Goal: Check status: Check status

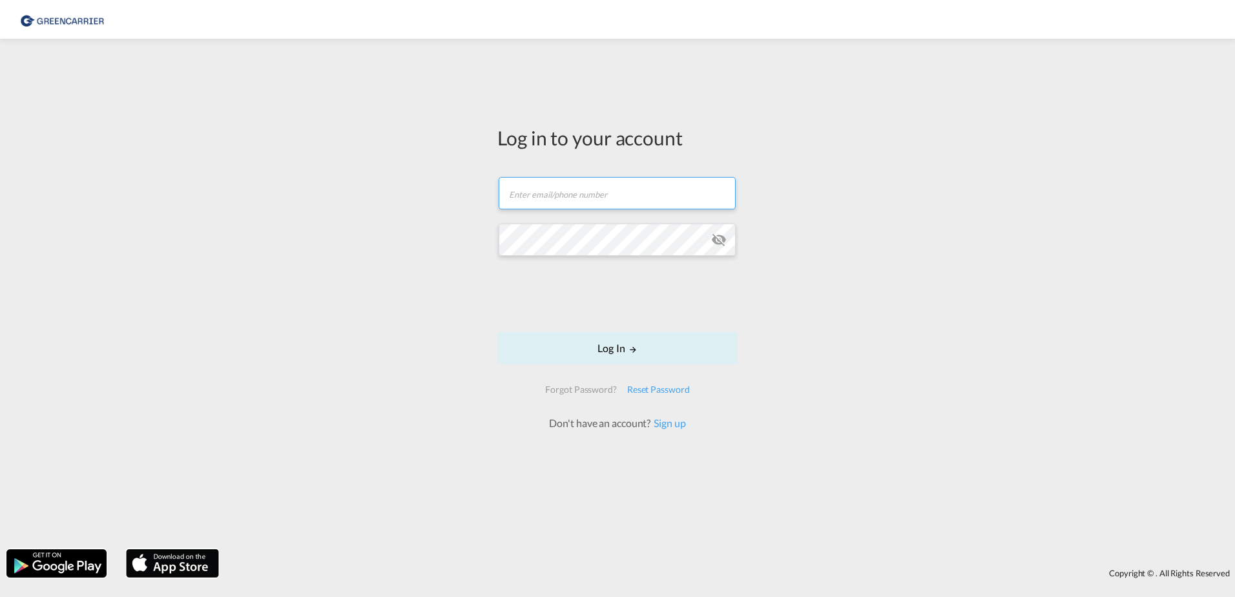
type input "[PERSON_NAME][EMAIL_ADDRESS][PERSON_NAME][DOMAIN_NAME]"
click at [616, 319] on div at bounding box center [617, 296] width 196 height 54
click at [625, 349] on button "Log In" at bounding box center [617, 348] width 240 height 32
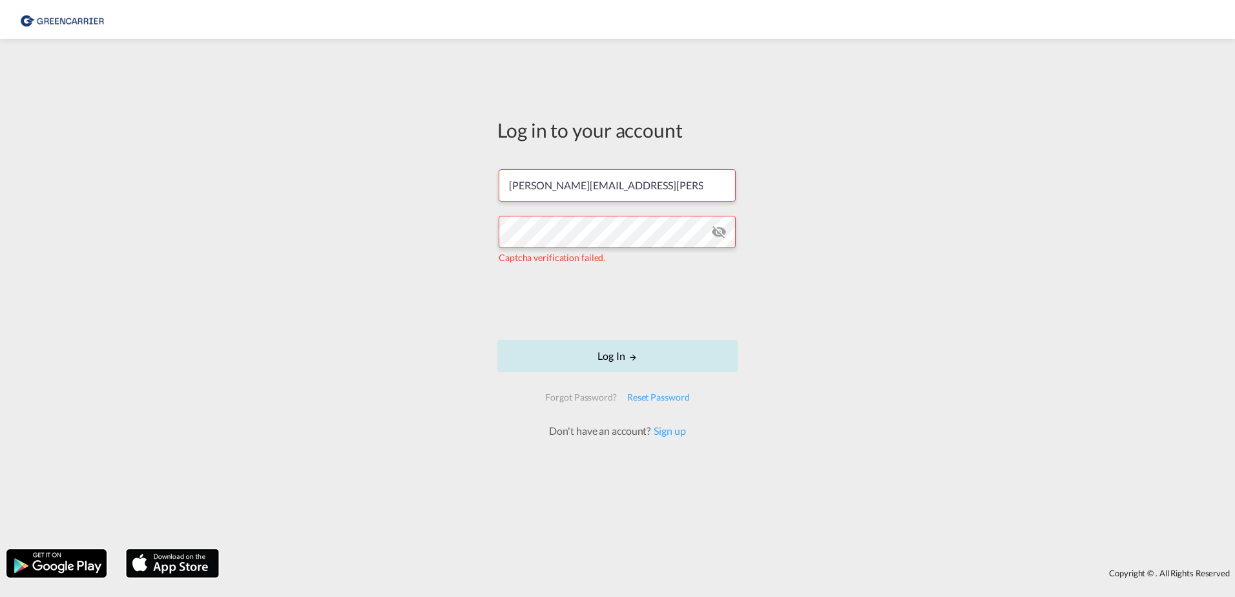
click at [582, 353] on button "Log In" at bounding box center [617, 356] width 240 height 32
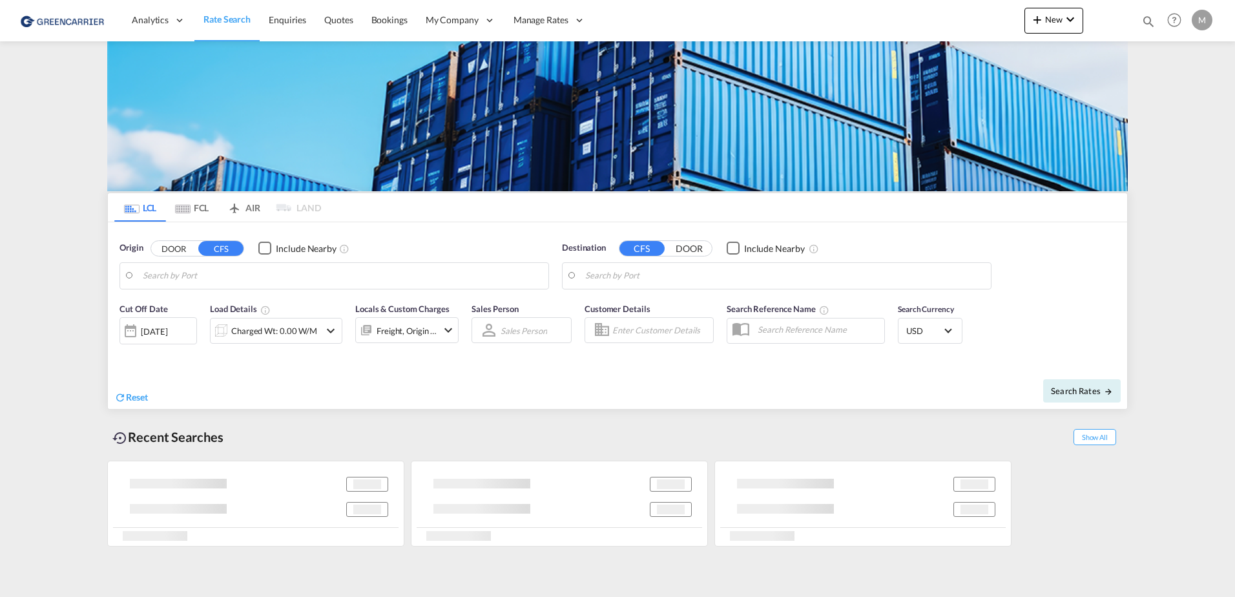
type input "[GEOGRAPHIC_DATA], PKKHI"
type input "CZ-47121, [PERSON_NAME]"
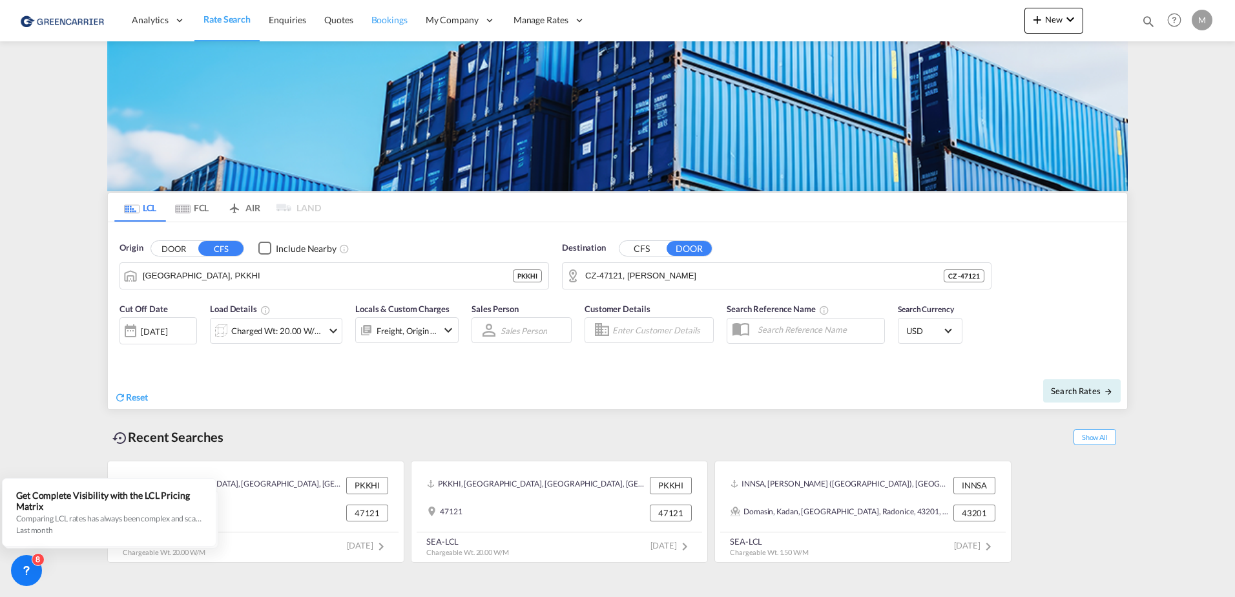
click at [402, 26] on span "Bookings" at bounding box center [389, 20] width 36 height 13
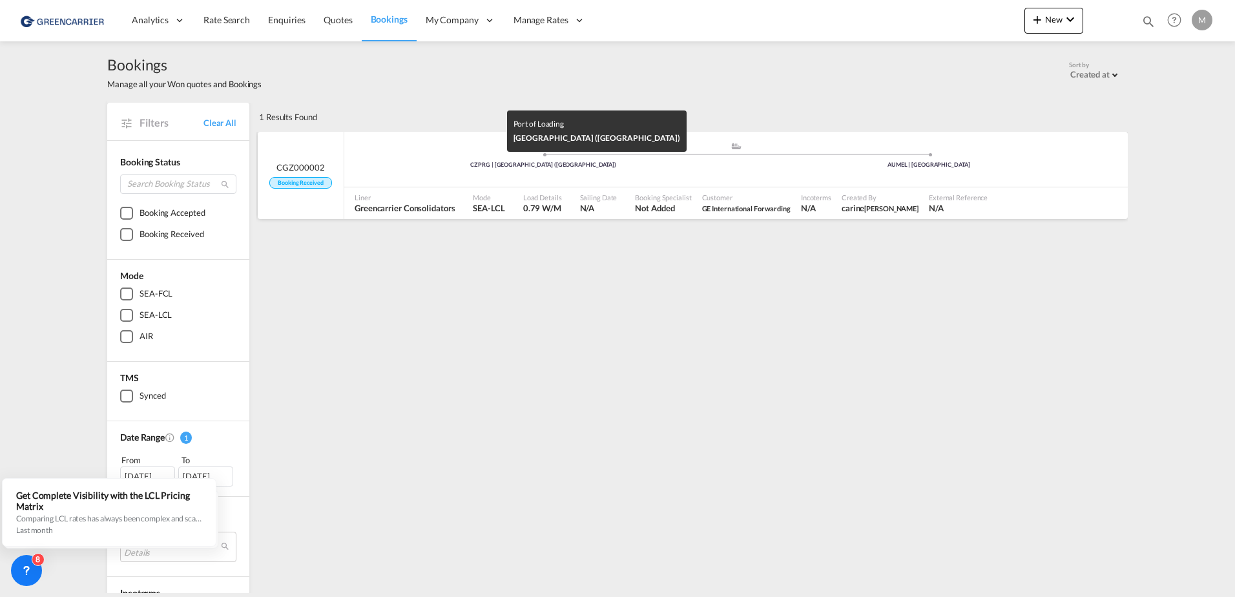
click at [377, 165] on div "CZPRG | [GEOGRAPHIC_DATA] ([GEOGRAPHIC_DATA])" at bounding box center [544, 165] width 386 height 8
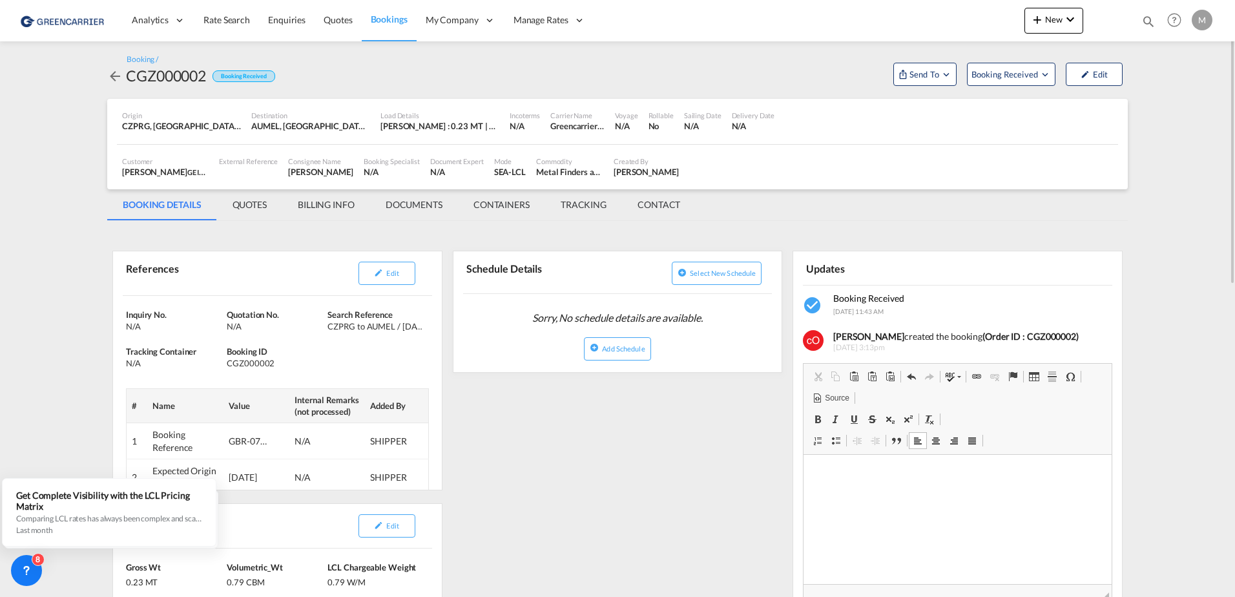
click at [1158, 222] on md-content "Analytics Reports Dashboard Rate Search Enquiries Quotes Bookings" at bounding box center [617, 298] width 1235 height 597
